Goal: Task Accomplishment & Management: Manage account settings

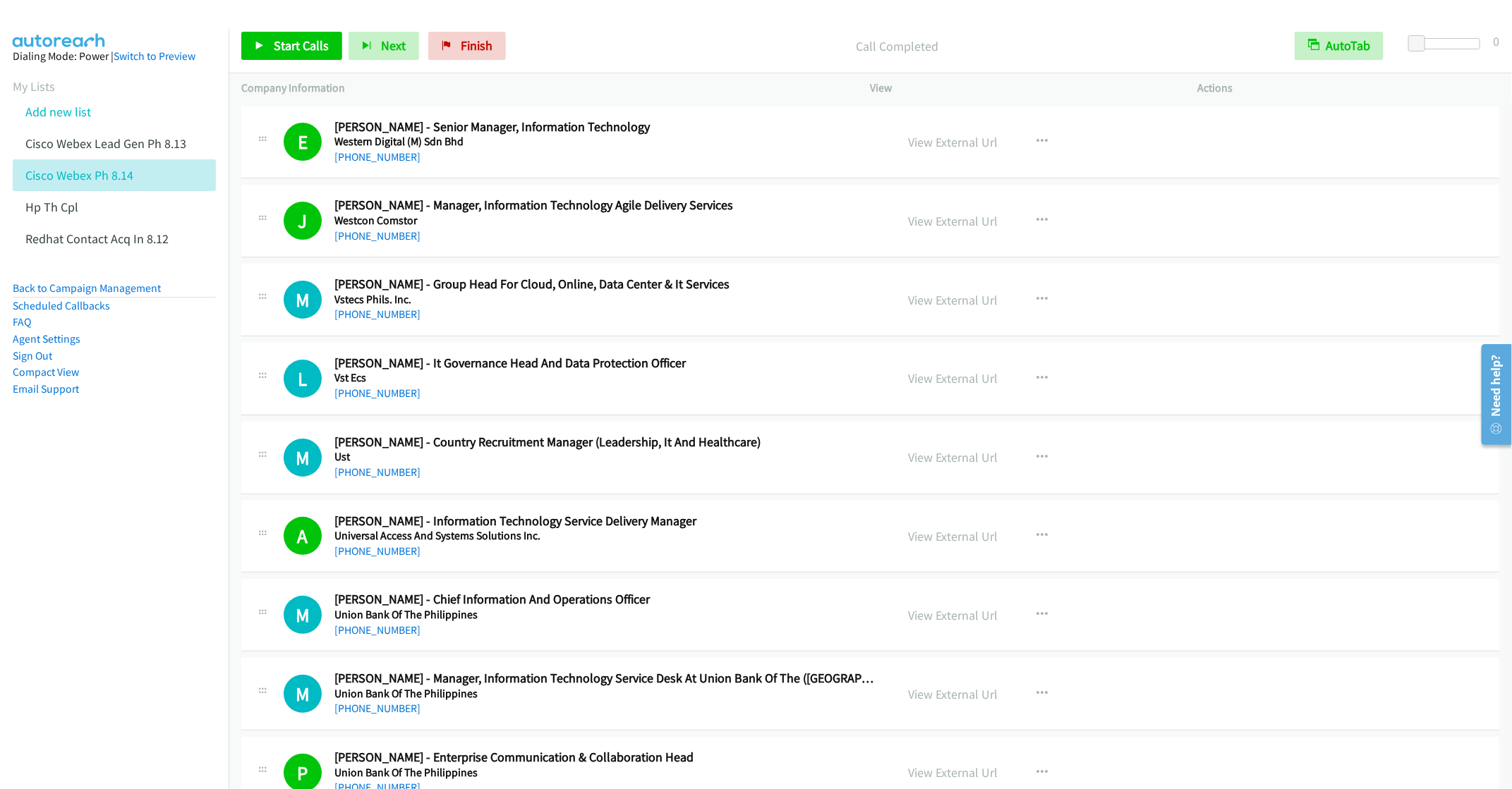
scroll to position [3808, 0]
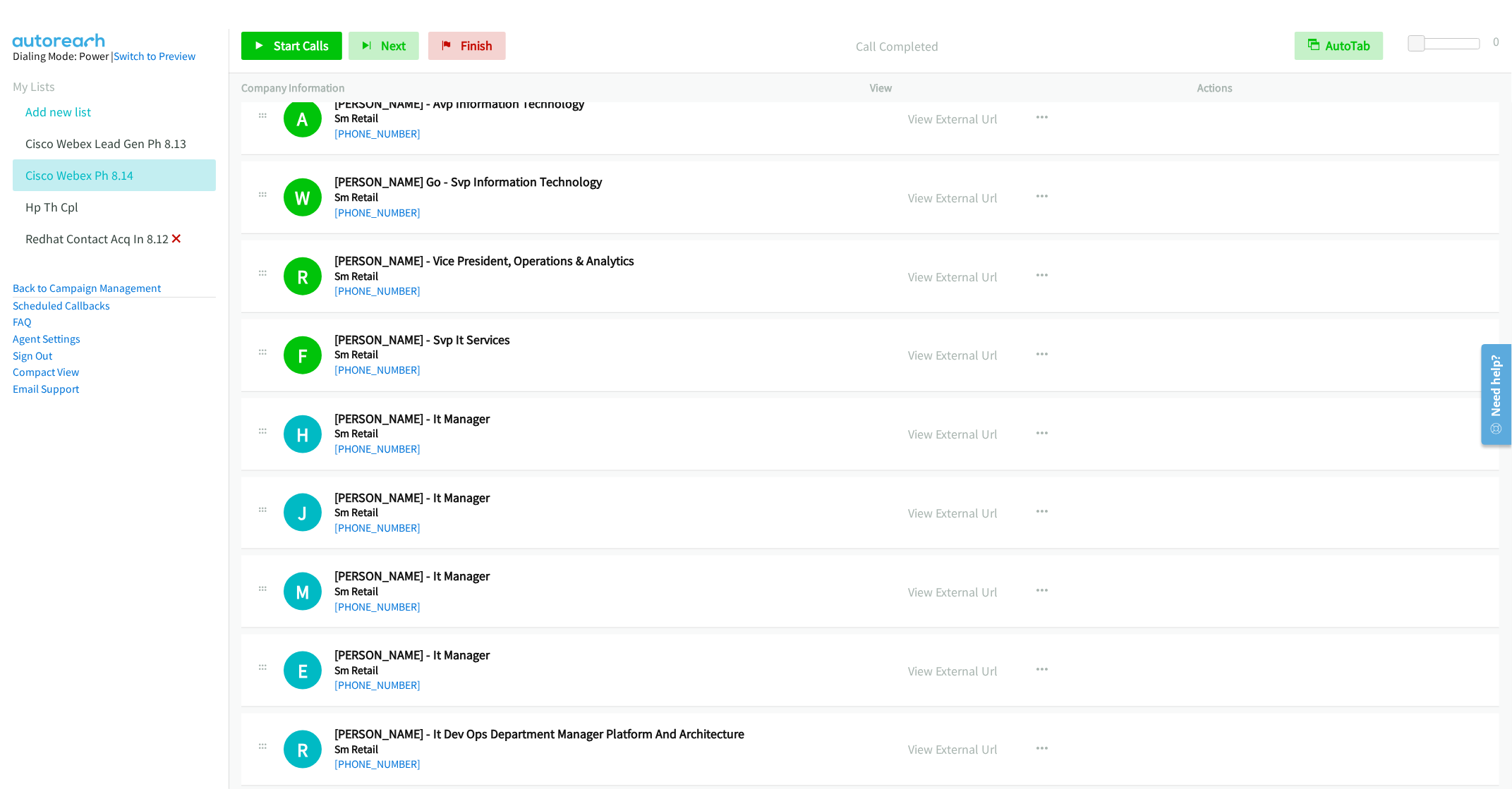
click at [175, 236] on icon at bounding box center [175, 239] width 10 height 10
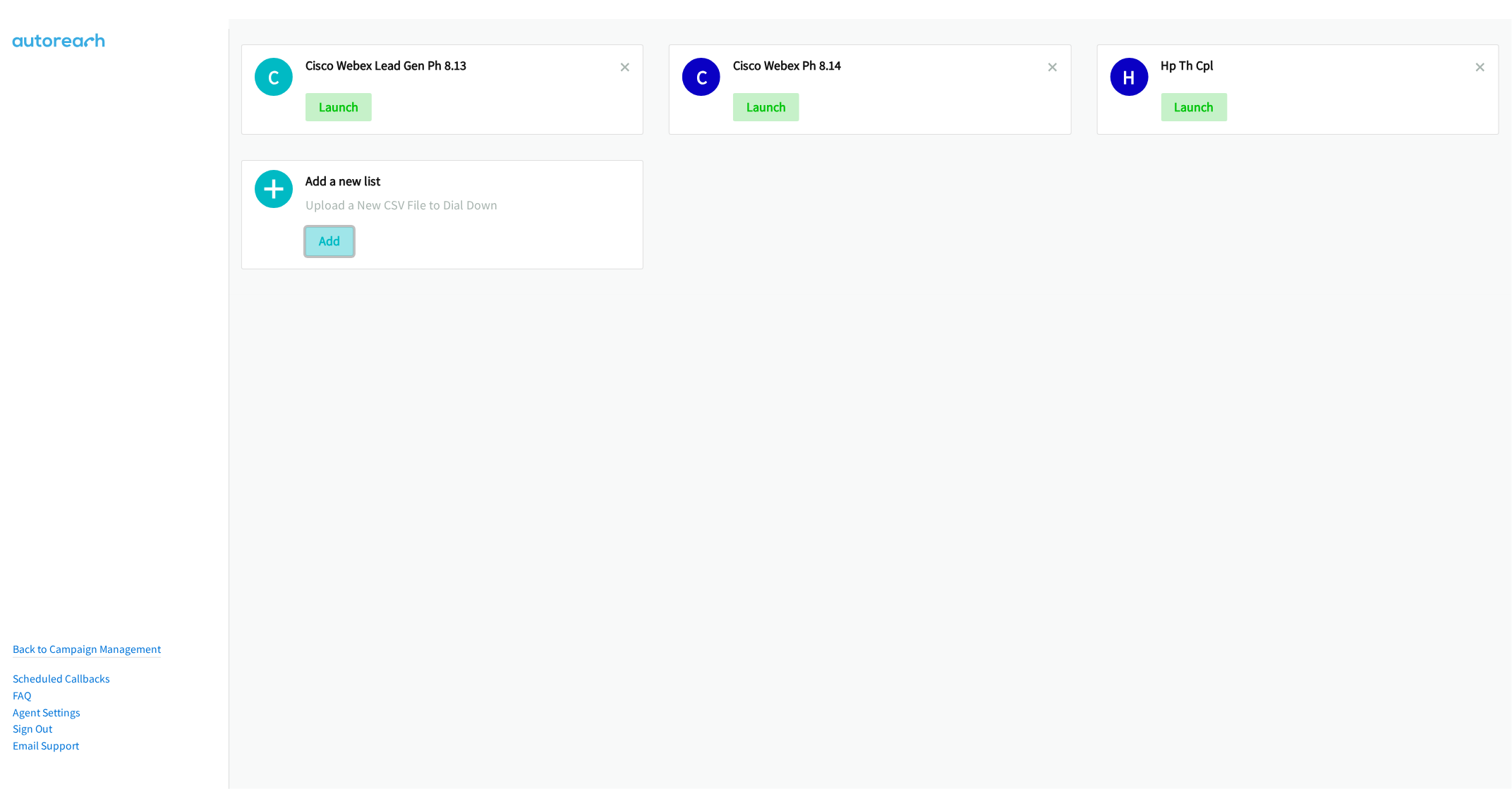
click at [317, 238] on button "Add" at bounding box center [329, 241] width 48 height 28
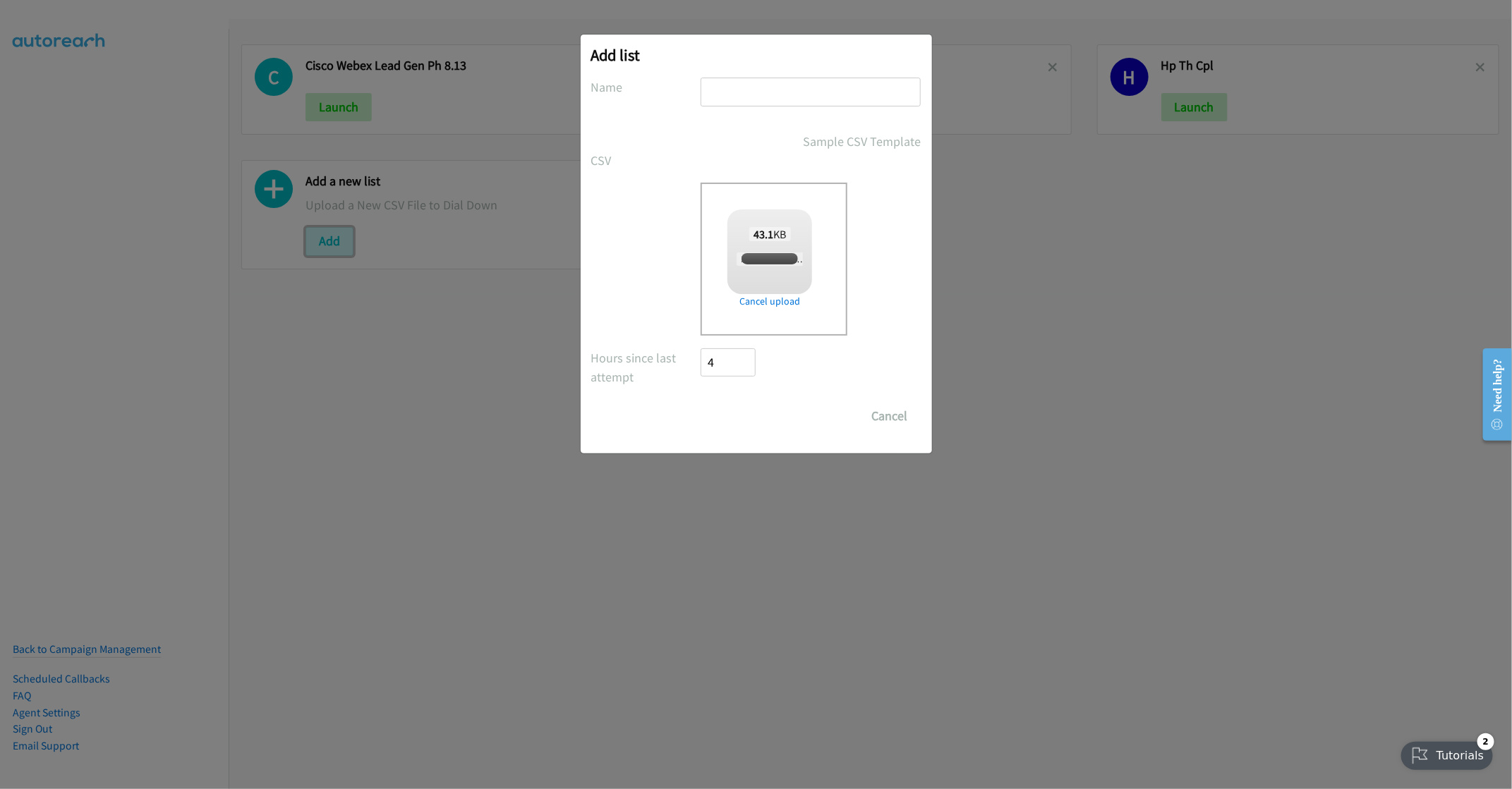
checkbox input "true"
click at [753, 92] on input "text" at bounding box center [810, 91] width 220 height 29
type input "HP winrefresh 8.14"
click at [769, 413] on input "Save List" at bounding box center [738, 416] width 74 height 28
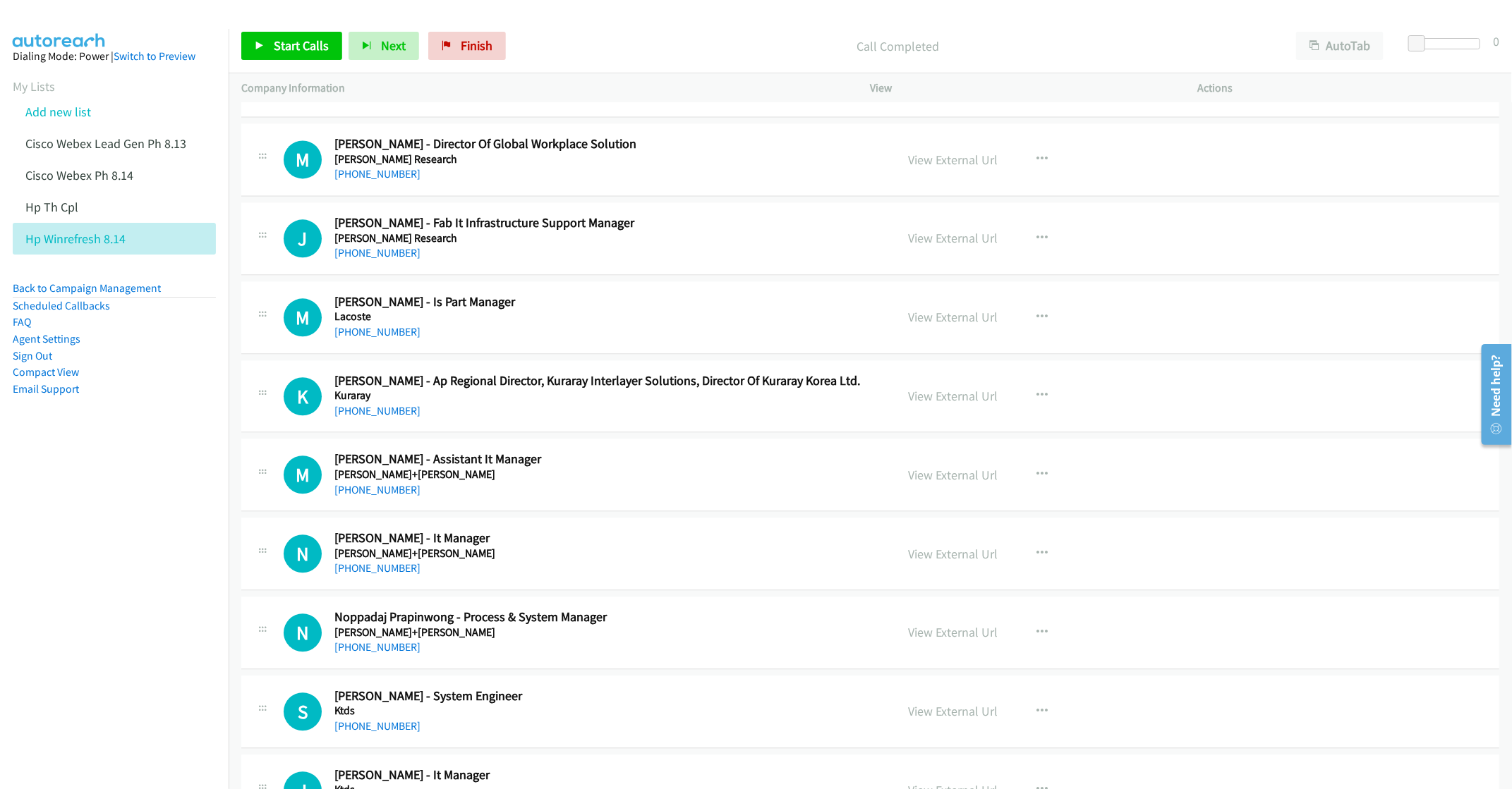
scroll to position [1799, 0]
